Goal: Task Accomplishment & Management: Use online tool/utility

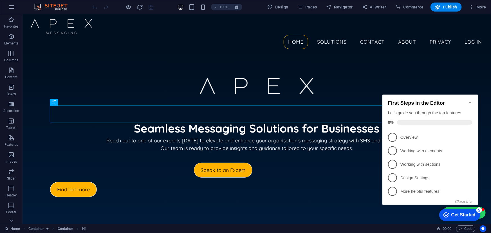
click at [471, 100] on icon "Minimize checklist" at bounding box center [470, 102] width 5 height 5
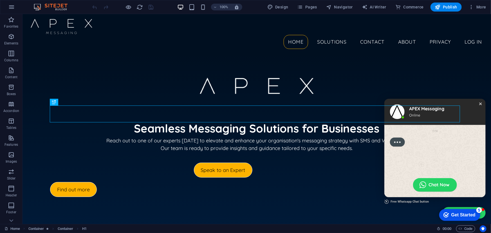
click at [478, 103] on div "Close chat window" at bounding box center [481, 104] width 6 height 6
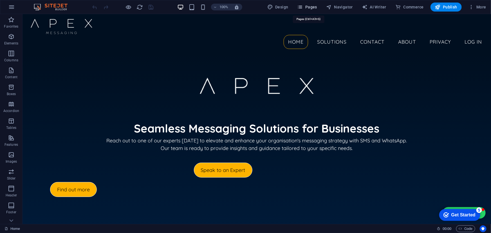
click at [303, 7] on icon "button" at bounding box center [301, 7] width 6 height 6
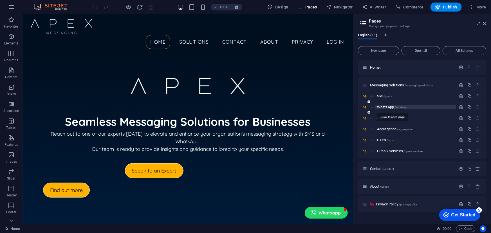
click at [389, 107] on span "WhatsApp /whatsapp" at bounding box center [392, 107] width 31 height 4
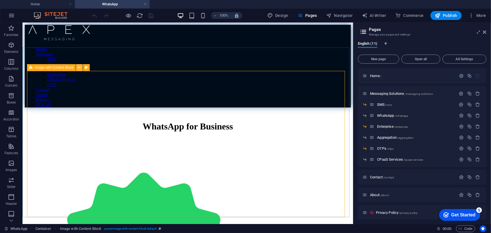
click at [79, 68] on icon at bounding box center [79, 68] width 3 height 6
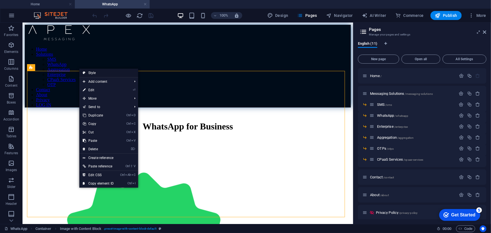
click at [89, 74] on link "Style" at bounding box center [108, 73] width 59 height 8
select select "rem"
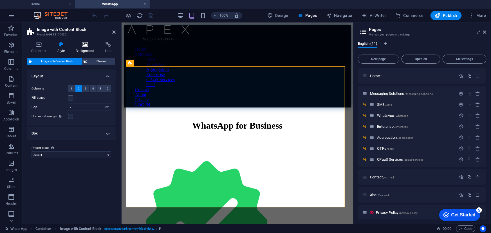
click at [82, 50] on h4 "Background" at bounding box center [87, 48] width 30 height 12
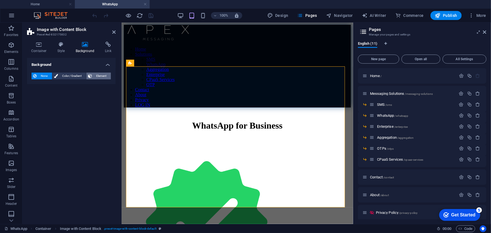
click at [94, 73] on span "Element" at bounding box center [101, 76] width 15 height 7
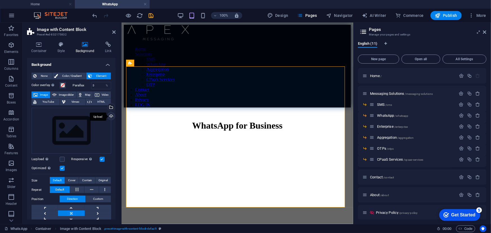
click at [110, 116] on div "Upload" at bounding box center [110, 117] width 8 height 8
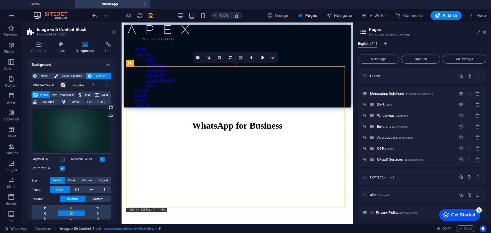
click at [115, 32] on icon at bounding box center [113, 32] width 3 height 5
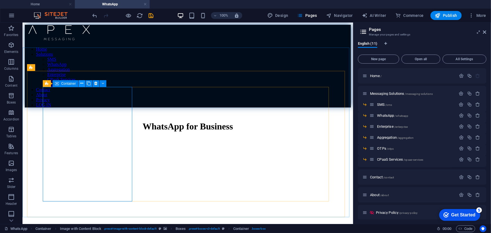
click at [82, 82] on icon at bounding box center [81, 84] width 3 height 6
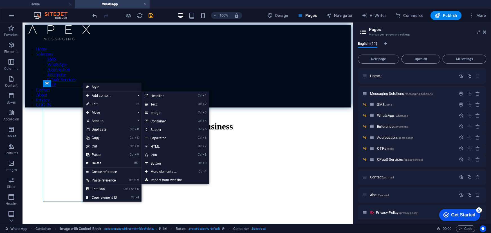
click at [100, 86] on link "Style" at bounding box center [112, 87] width 59 height 8
select select "rem"
select select "preset-boxes-v3-default"
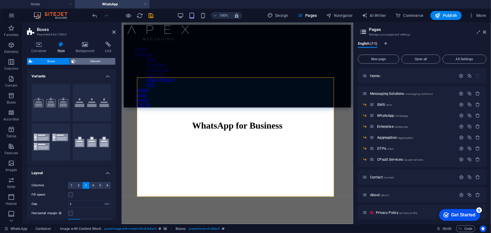
click at [85, 59] on span "Element" at bounding box center [95, 61] width 37 height 7
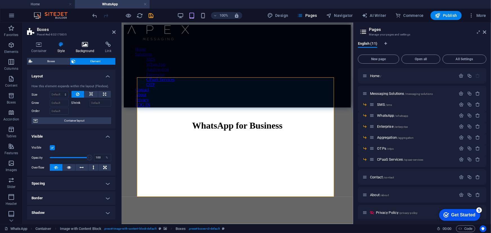
click at [84, 45] on icon at bounding box center [85, 45] width 27 height 6
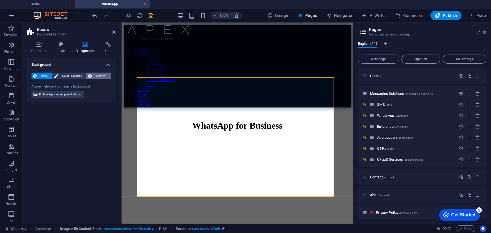
click at [95, 73] on span "Element" at bounding box center [101, 76] width 15 height 7
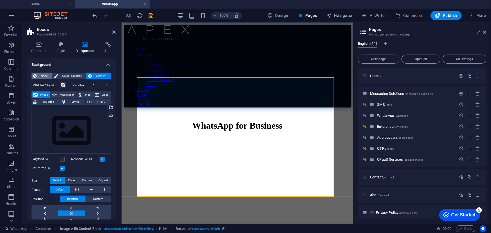
click at [43, 79] on span "None" at bounding box center [44, 76] width 12 height 7
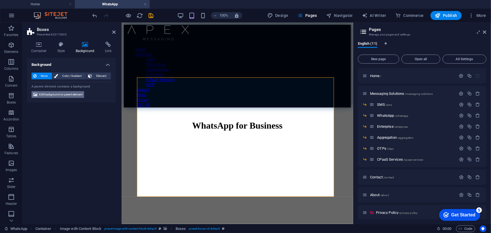
click at [59, 95] on span "Edit background on parent element" at bounding box center [60, 94] width 43 height 7
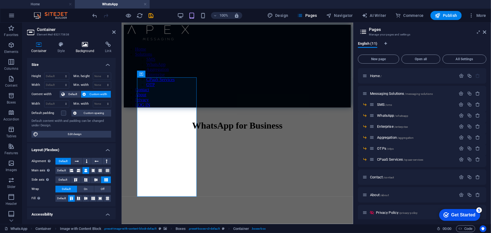
click at [80, 51] on h4 "Background" at bounding box center [87, 48] width 30 height 12
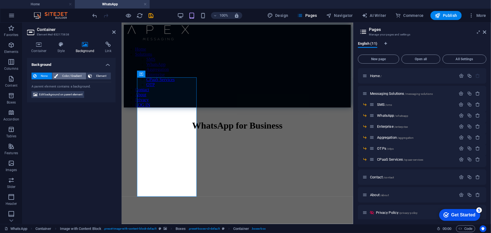
click at [64, 75] on span "Color / Gradient" at bounding box center [72, 76] width 25 height 7
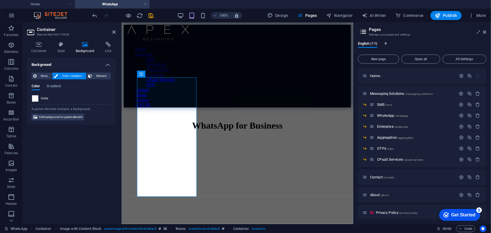
click at [35, 93] on div "Color Gradient" at bounding box center [72, 89] width 80 height 11
click at [36, 97] on span at bounding box center [35, 98] width 6 height 6
type input "#ffffff"
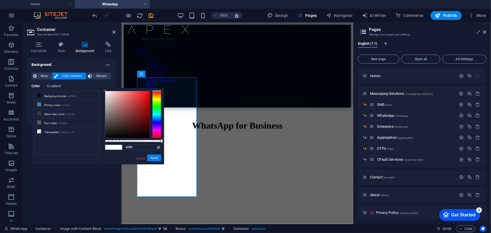
click at [142, 159] on link "Cancel" at bounding box center [141, 158] width 10 height 4
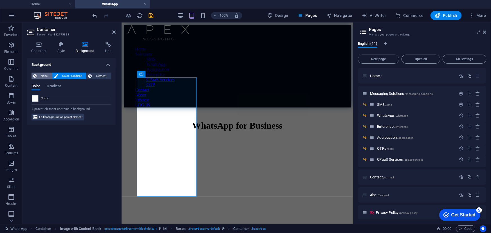
click at [42, 76] on span "None" at bounding box center [44, 76] width 12 height 7
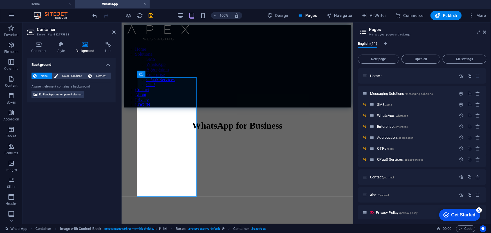
click at [93, 148] on div "Background None Color / Gradient Element Stretch background to full-width Color…" at bounding box center [71, 139] width 89 height 162
click at [112, 35] on header "Container Element #ed-832175838" at bounding box center [71, 30] width 89 height 15
click at [115, 32] on icon at bounding box center [113, 32] width 3 height 5
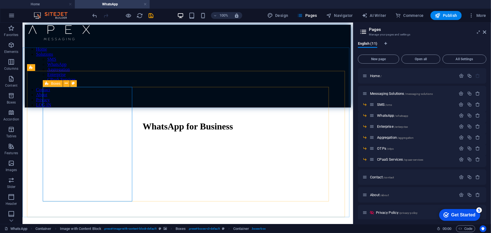
click at [48, 83] on icon at bounding box center [47, 83] width 4 height 7
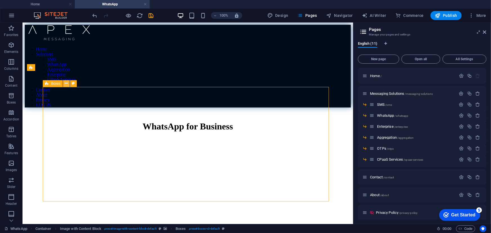
click at [68, 84] on button at bounding box center [66, 83] width 7 height 7
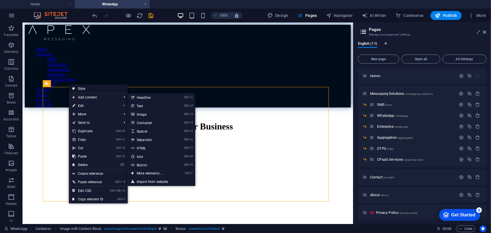
click at [90, 90] on link "Style" at bounding box center [98, 88] width 59 height 8
select select "rem"
select select "preset-boxes-v3-default"
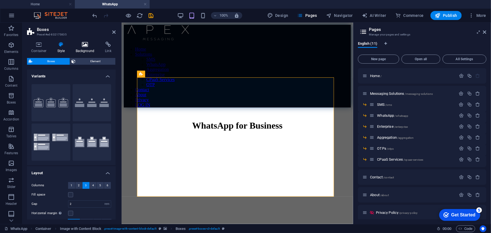
click at [89, 48] on h4 "Background" at bounding box center [87, 48] width 30 height 12
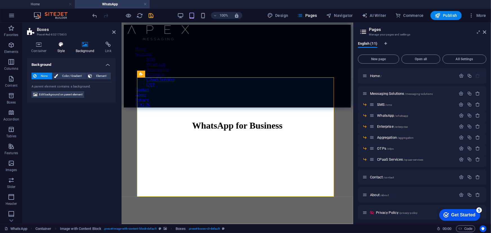
click at [56, 45] on icon at bounding box center [61, 45] width 16 height 6
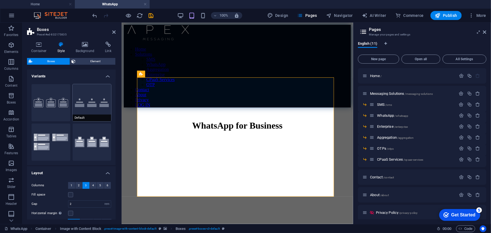
click at [87, 104] on button "Default" at bounding box center [92, 102] width 39 height 37
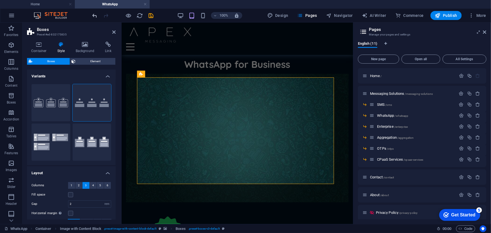
click at [94, 14] on icon "undo" at bounding box center [95, 15] width 6 height 6
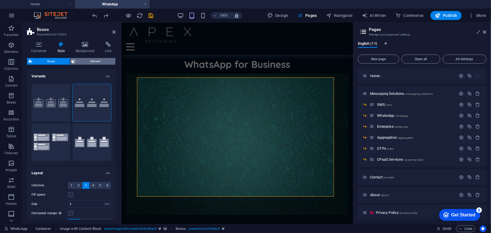
click at [80, 59] on span "Element" at bounding box center [95, 61] width 37 height 7
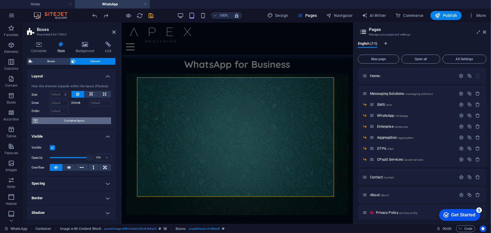
scroll to position [88, 0]
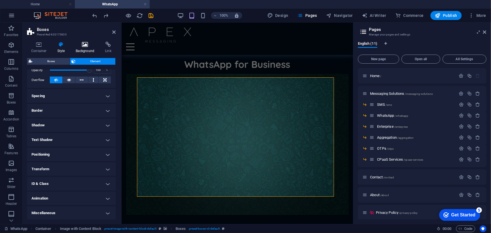
click at [86, 42] on icon at bounding box center [85, 45] width 27 height 6
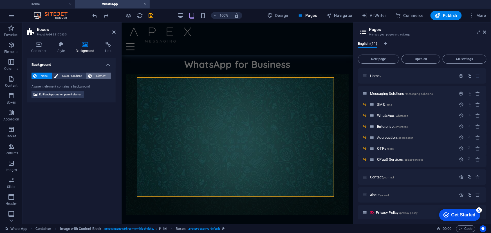
click at [99, 75] on span "Element" at bounding box center [101, 76] width 15 height 7
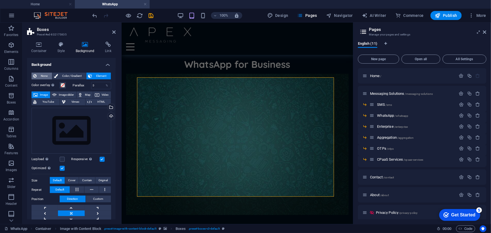
click at [48, 75] on span "None" at bounding box center [44, 76] width 12 height 7
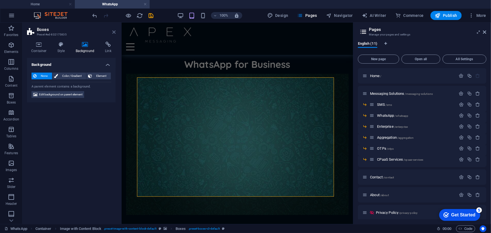
drag, startPoint x: 113, startPoint y: 33, endPoint x: 126, endPoint y: 55, distance: 25.5
click at [113, 33] on icon at bounding box center [113, 32] width 3 height 5
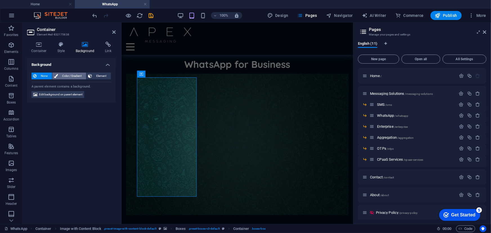
click at [68, 76] on span "Color / Gradient" at bounding box center [72, 76] width 25 height 7
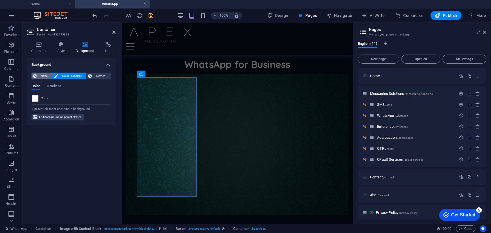
click at [48, 76] on span "None" at bounding box center [44, 76] width 12 height 7
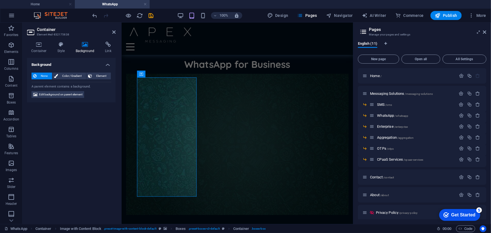
click at [116, 31] on aside "Container Element #ed-832175838 Container Style Background Link Size Height Def…" at bounding box center [72, 124] width 99 height 202
click at [113, 32] on icon at bounding box center [113, 32] width 3 height 5
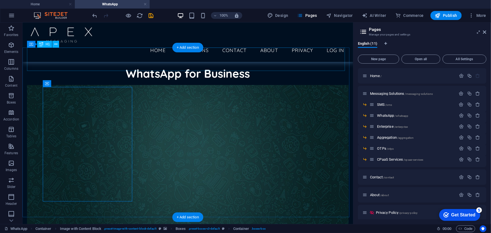
click at [312, 62] on div "WhatsApp for Business" at bounding box center [188, 73] width 322 height 23
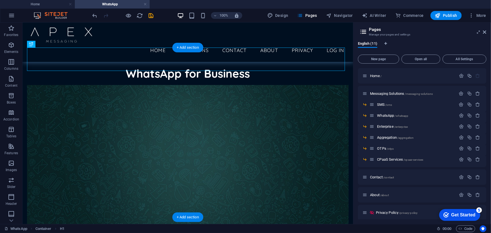
click at [249, 62] on div "WhatsApp for Business" at bounding box center [188, 73] width 322 height 23
click at [164, 85] on figure at bounding box center [188, 158] width 322 height 147
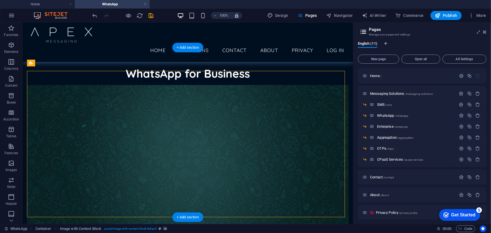
click at [168, 85] on figure at bounding box center [188, 158] width 322 height 147
click at [197, 62] on div "WhatsApp for Business" at bounding box center [188, 73] width 322 height 23
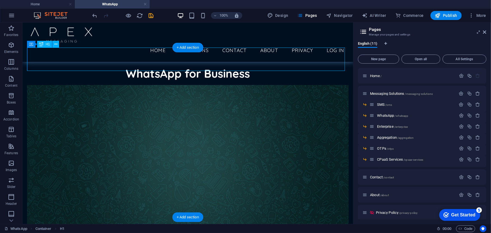
click at [197, 62] on div "WhatsApp for Business" at bounding box center [188, 73] width 322 height 23
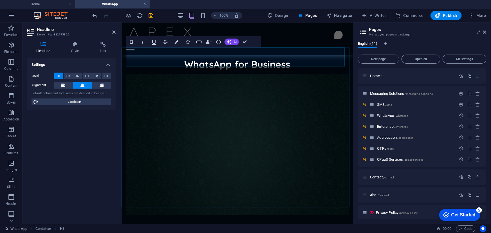
click at [248, 57] on h1 "WhatsApp for Business" at bounding box center [237, 64] width 218 height 14
drag, startPoint x: 248, startPoint y: 57, endPoint x: 234, endPoint y: 56, distance: 14.1
click at [234, 57] on h1 "WhatsApp for Business" at bounding box center [237, 64] width 218 height 14
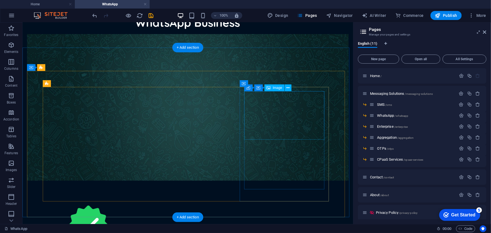
scroll to position [0, 0]
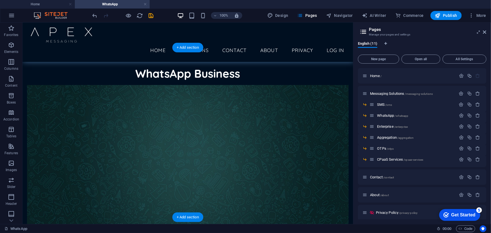
click at [50, 85] on figure at bounding box center [188, 158] width 322 height 147
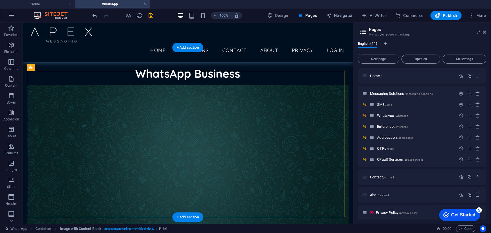
click at [50, 85] on figure at bounding box center [188, 158] width 322 height 147
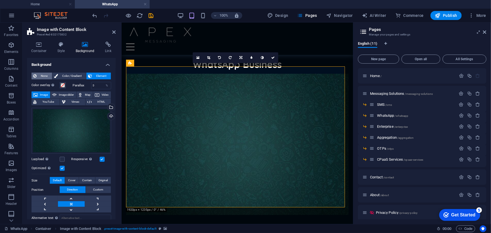
click at [43, 73] on span "None" at bounding box center [44, 76] width 12 height 7
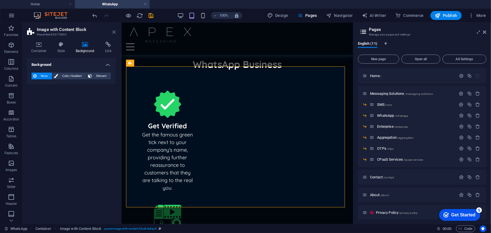
drag, startPoint x: 113, startPoint y: 32, endPoint x: 130, endPoint y: 33, distance: 17.8
click at [113, 32] on icon at bounding box center [113, 32] width 3 height 5
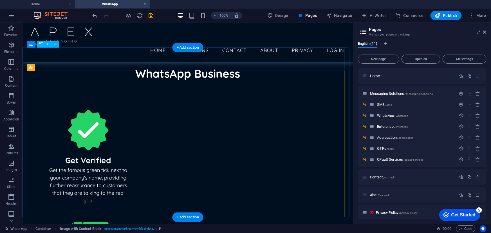
scroll to position [77, 0]
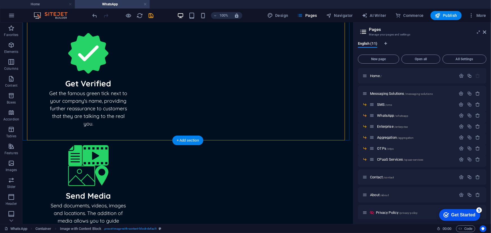
drag, startPoint x: 183, startPoint y: 116, endPoint x: 143, endPoint y: 105, distance: 41.7
click at [196, 138] on div "+ Add section" at bounding box center [187, 141] width 31 height 10
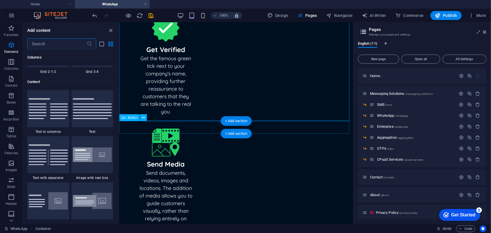
scroll to position [1031, 0]
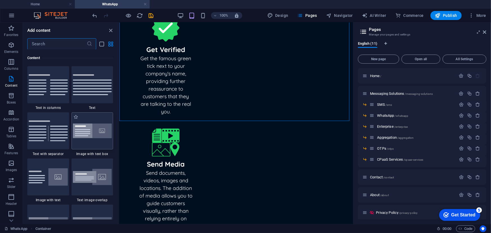
click at [101, 141] on div at bounding box center [93, 130] width 42 height 37
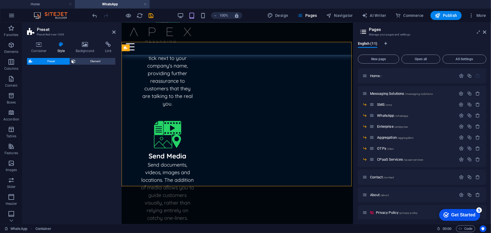
scroll to position [156, 0]
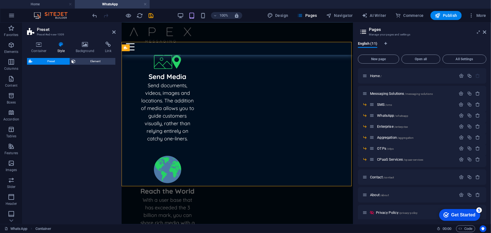
select select "rem"
select select "%"
select select "px"
select select "preset-text-with-image-v4-boxed"
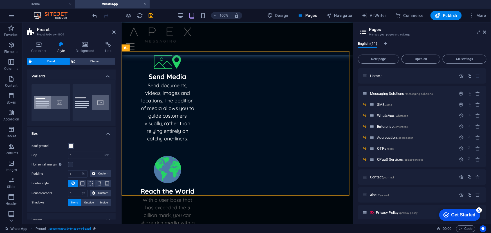
drag, startPoint x: 227, startPoint y: 119, endPoint x: 90, endPoint y: 132, distance: 137.2
click at [90, 132] on div "Preset Preset #ed-new-1009 Container Style Background Link Size Height Default …" at bounding box center [188, 124] width 331 height 202
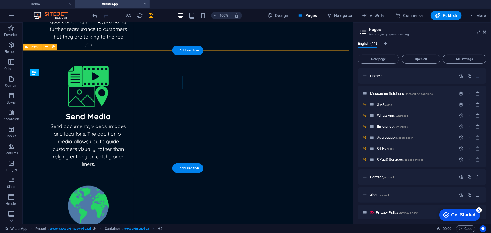
scroll to position [167, 0]
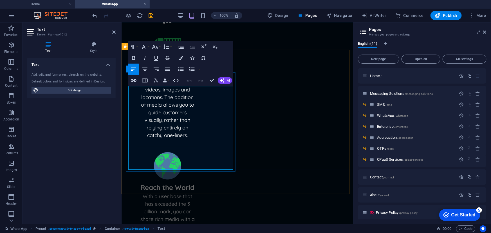
scroll to position [158, 0]
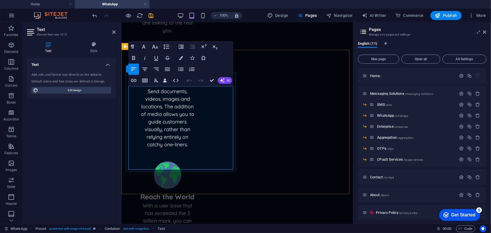
drag, startPoint x: 174, startPoint y: 162, endPoint x: 129, endPoint y: 90, distance: 84.5
drag, startPoint x: 180, startPoint y: 165, endPoint x: 127, endPoint y: 86, distance: 95.0
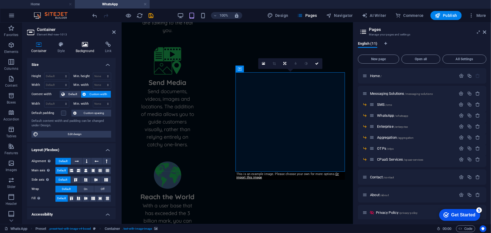
click at [79, 44] on icon at bounding box center [85, 45] width 27 height 6
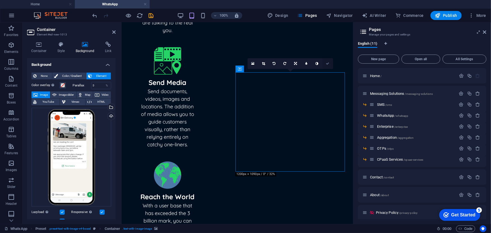
click at [326, 64] on icon at bounding box center [327, 63] width 3 height 3
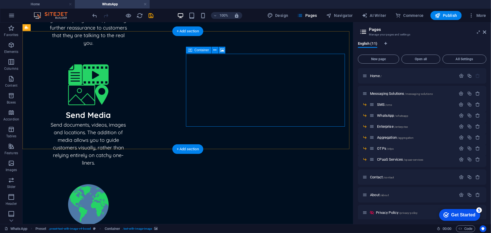
scroll to position [186, 0]
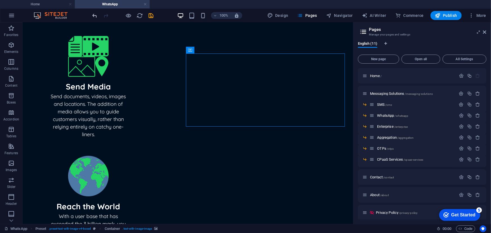
click at [93, 16] on icon "undo" at bounding box center [95, 15] width 6 height 6
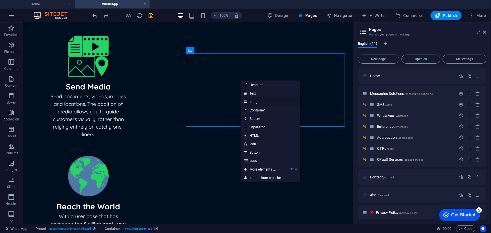
drag, startPoint x: 265, startPoint y: 100, endPoint x: 170, endPoint y: 44, distance: 110.4
click at [265, 100] on link "Image" at bounding box center [271, 101] width 60 height 8
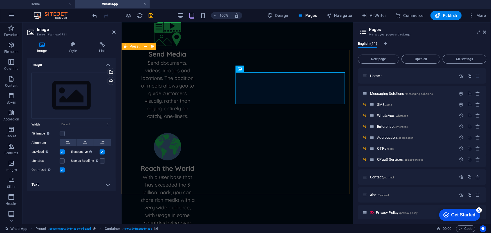
scroll to position [158, 0]
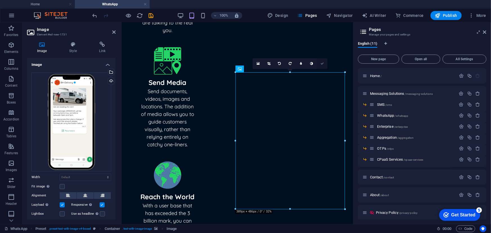
click at [321, 64] on icon at bounding box center [322, 63] width 3 height 3
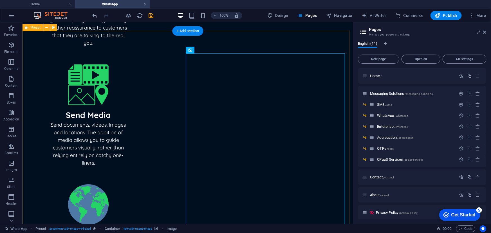
scroll to position [186, 0]
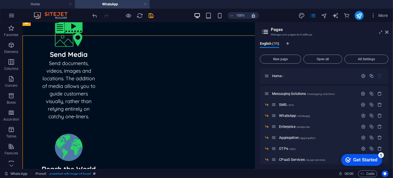
scroll to position [182, 0]
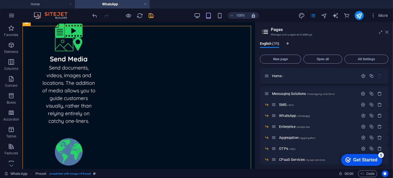
click at [388, 32] on icon at bounding box center [386, 32] width 3 height 5
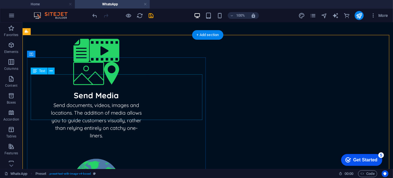
scroll to position [213, 0]
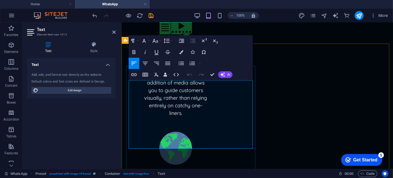
scroll to position [210, 0]
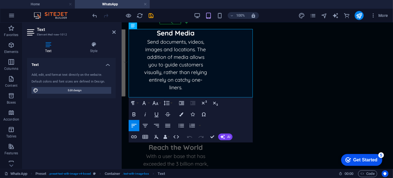
drag, startPoint x: 177, startPoint y: 96, endPoint x: 126, endPoint y: 35, distance: 80.1
